Goal: Transaction & Acquisition: Subscribe to service/newsletter

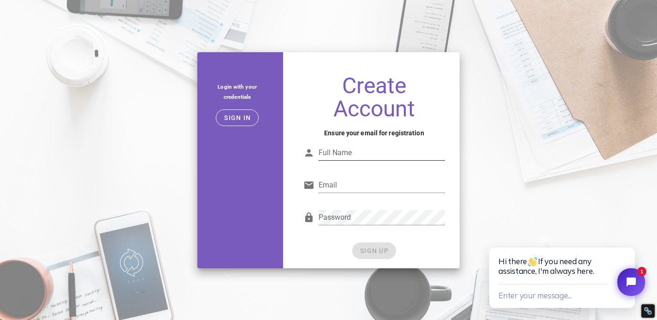
click at [375, 153] on input "Full Name" at bounding box center [382, 152] width 127 height 15
type input "[PERSON_NAME]"
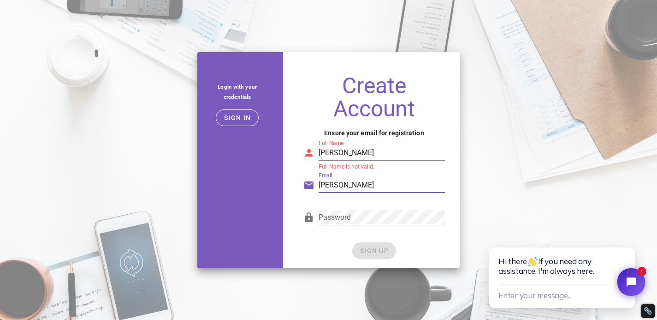
type input "[PERSON_NAME][EMAIL_ADDRESS][DOMAIN_NAME]"
click at [394, 152] on input "doug" at bounding box center [382, 152] width 127 height 15
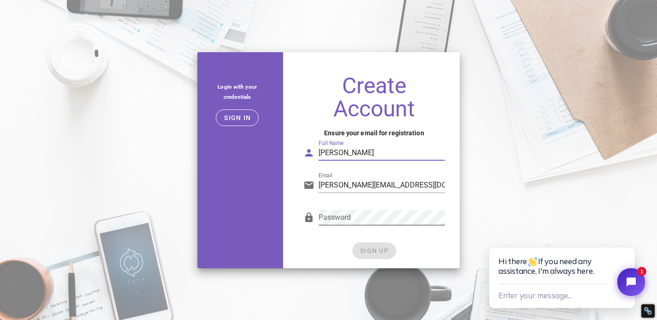
type input "doug segal"
click at [392, 207] on div "Password" at bounding box center [375, 219] width 142 height 30
click at [383, 251] on span "SIGN UP" at bounding box center [374, 250] width 29 height 7
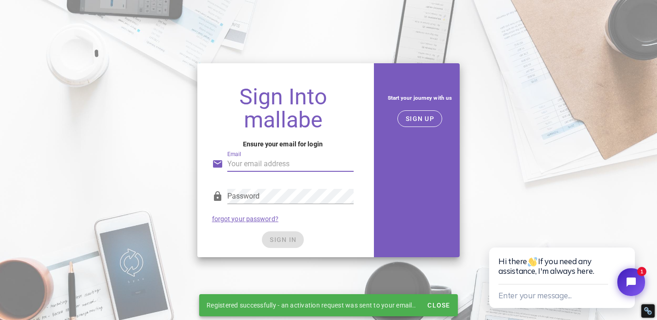
click at [298, 164] on input "Email" at bounding box center [290, 163] width 127 height 15
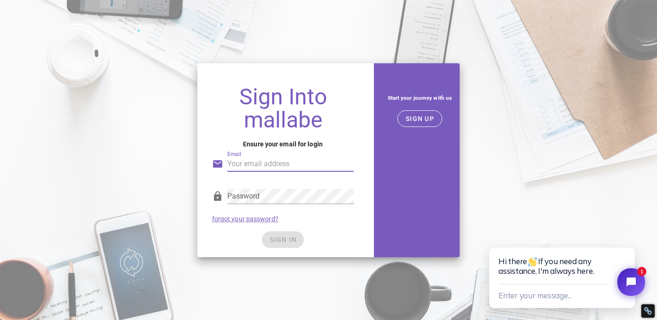
type input "doug@mukbangshow.ae"
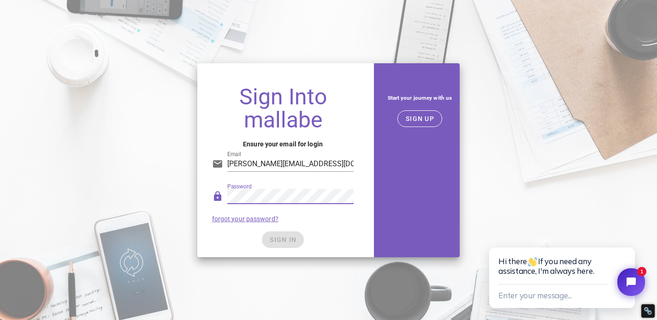
click at [341, 235] on div "SIGN IN" at bounding box center [283, 239] width 142 height 17
click at [292, 242] on span "SIGN IN" at bounding box center [282, 239] width 27 height 7
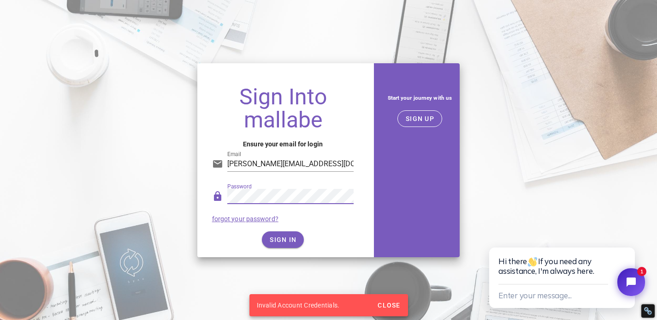
click at [167, 173] on div "Sign Into mallabe Ensure your email for login Email doug@mukbangshow.ae Passwor…" at bounding box center [328, 160] width 657 height 205
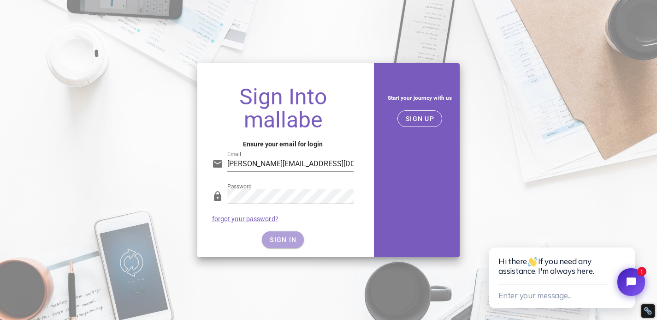
click at [272, 239] on span "SIGN IN" at bounding box center [282, 239] width 27 height 7
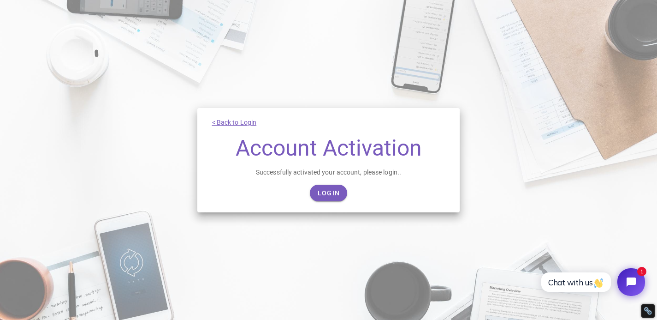
click at [330, 181] on div "< Back to Login Account Activation Successfully activated your account, please …" at bounding box center [328, 160] width 263 height 104
click at [329, 196] on span "Login" at bounding box center [328, 192] width 23 height 7
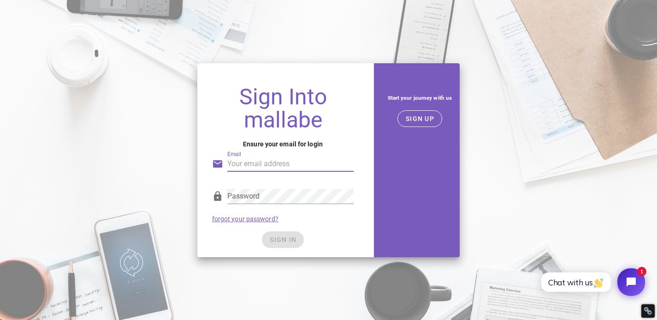
click at [274, 161] on input "Email" at bounding box center [290, 163] width 127 height 15
type input "[PERSON_NAME][EMAIL_ADDRESS][DOMAIN_NAME]"
click at [296, 182] on div "Password forgot your password?" at bounding box center [283, 205] width 153 height 48
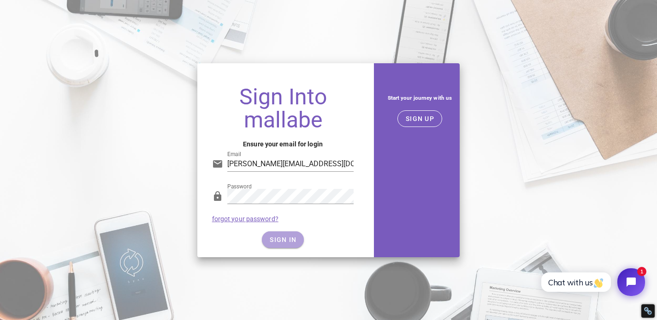
click at [284, 239] on span "SIGN IN" at bounding box center [282, 239] width 27 height 7
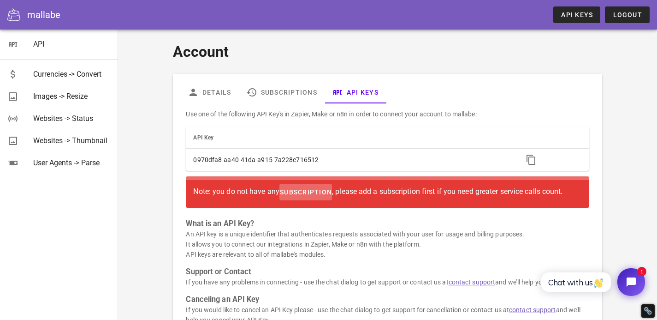
click at [309, 191] on span "subscription" at bounding box center [306, 191] width 53 height 7
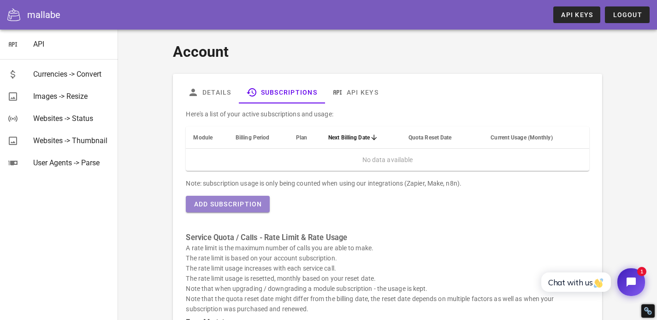
click at [255, 204] on span "Add Subscription" at bounding box center [227, 203] width 69 height 7
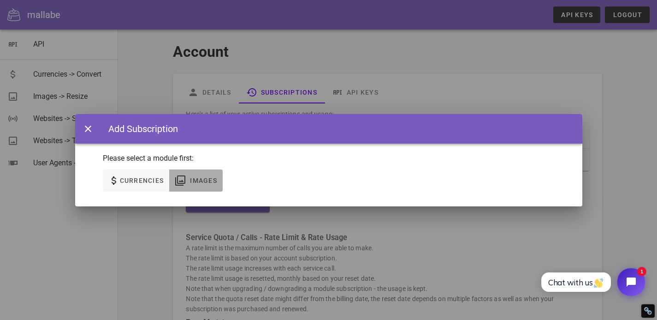
click at [196, 179] on span "Images" at bounding box center [204, 180] width 28 height 7
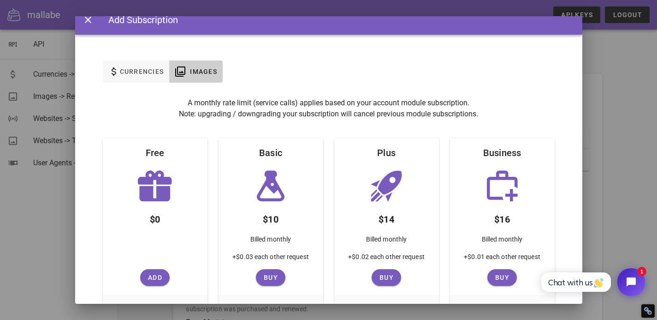
scroll to position [12, 0]
click at [157, 276] on span "Add" at bounding box center [155, 276] width 22 height 7
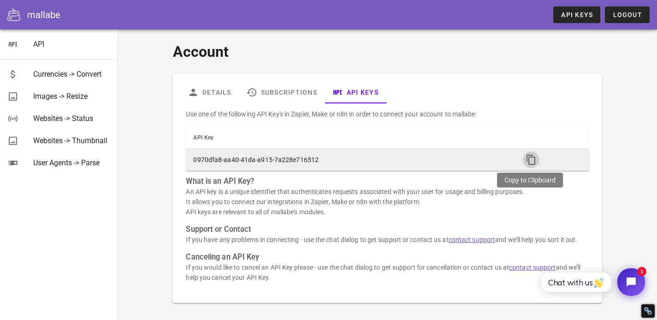
click at [529, 163] on icon "button" at bounding box center [531, 159] width 11 height 11
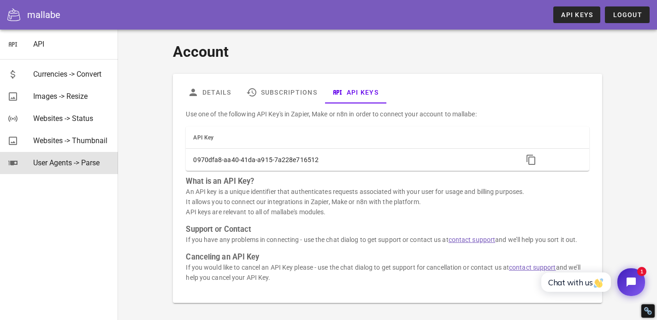
click at [56, 158] on div "User Agents -> Parse" at bounding box center [72, 163] width 78 height 20
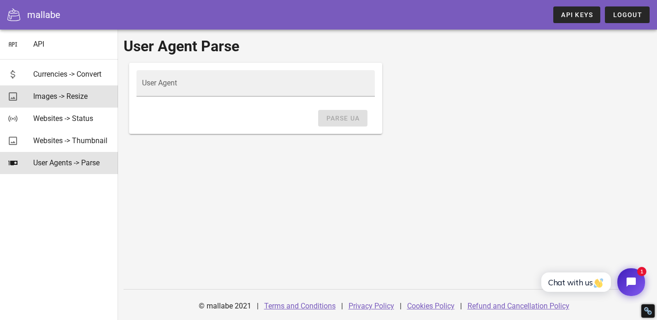
click at [40, 100] on div "Images -> Resize" at bounding box center [72, 96] width 78 height 9
